Goal: Information Seeking & Learning: Learn about a topic

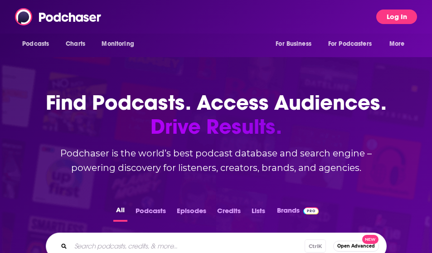
click at [386, 15] on button "Log In" at bounding box center [396, 17] width 41 height 14
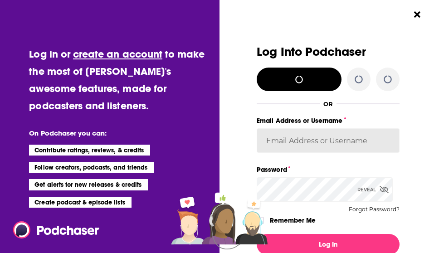
type input "hconnor"
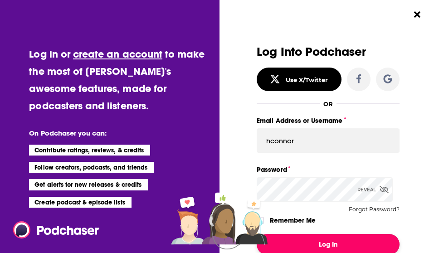
click at [329, 245] on button "Log In" at bounding box center [327, 244] width 143 height 21
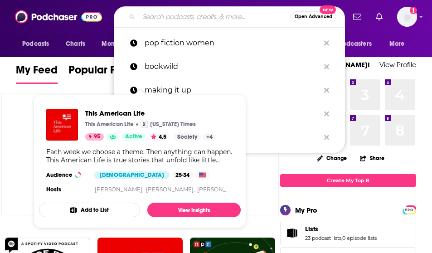
click at [149, 18] on input "Search podcasts, credits, & more..." at bounding box center [215, 17] width 152 height 14
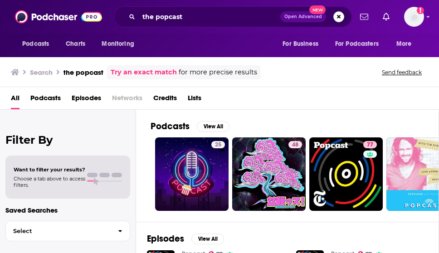
click at [217, 26] on div "the popcast Open Advanced New" at bounding box center [233, 16] width 238 height 21
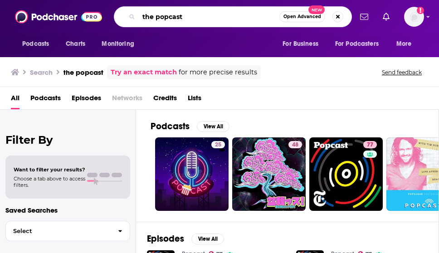
click at [219, 15] on input "the popcast" at bounding box center [209, 17] width 140 height 14
type input "the popcast with [PERSON_NAME]"
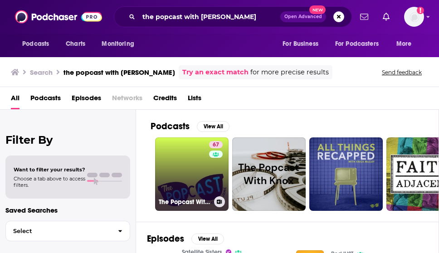
click at [207, 168] on link "67 The Popcast With [PERSON_NAME] and [PERSON_NAME]" at bounding box center [191, 173] width 73 height 73
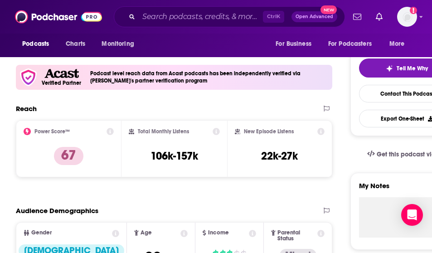
scroll to position [181, 0]
